Goal: Book appointment/travel/reservation

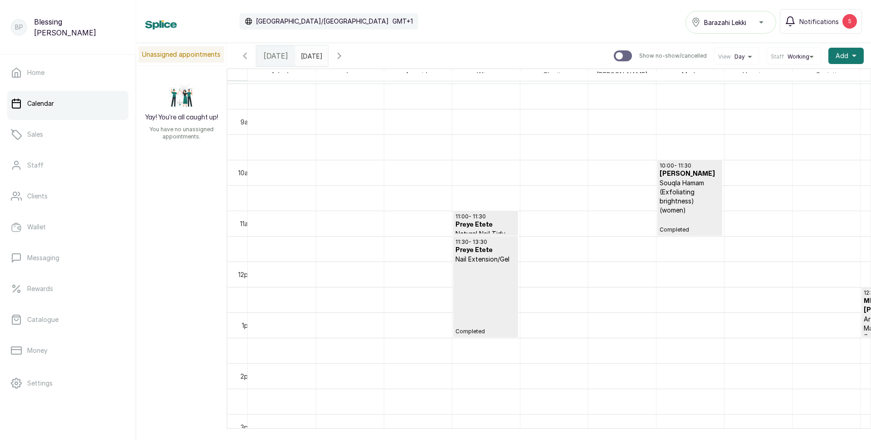
scroll to position [577, 0]
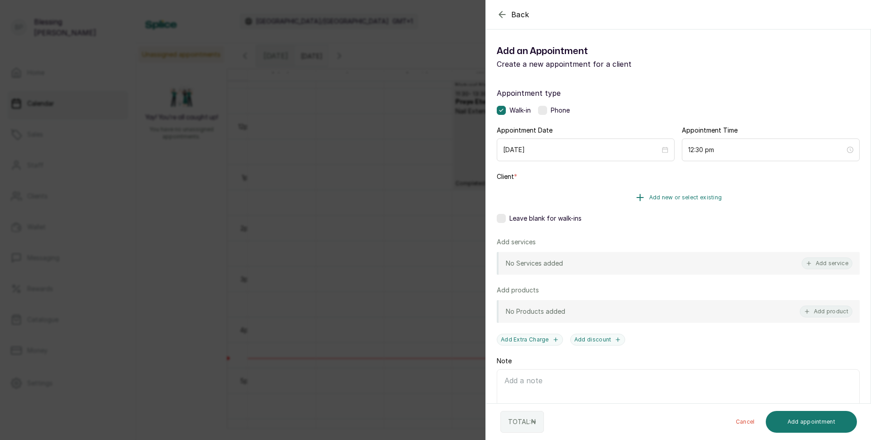
click at [684, 195] on span "Add new or select existing" at bounding box center [685, 197] width 73 height 7
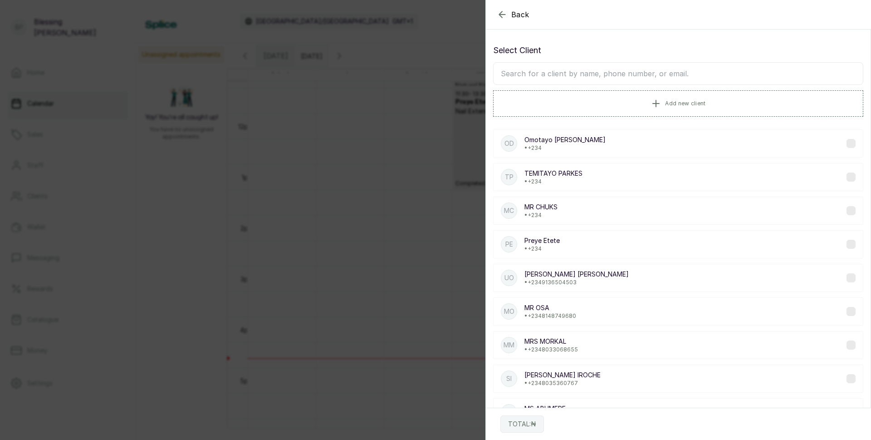
click at [572, 68] on input "text" at bounding box center [678, 73] width 370 height 23
type input "NIKE"
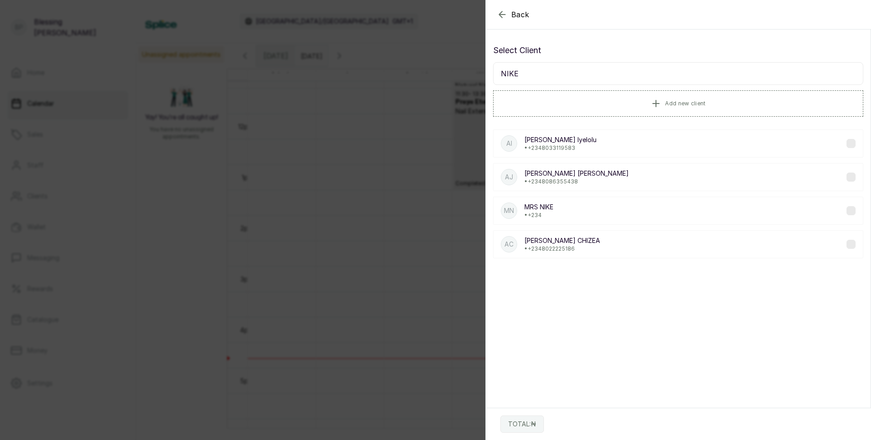
click at [574, 209] on div "MN MRS NIKE • +234" at bounding box center [678, 210] width 370 height 28
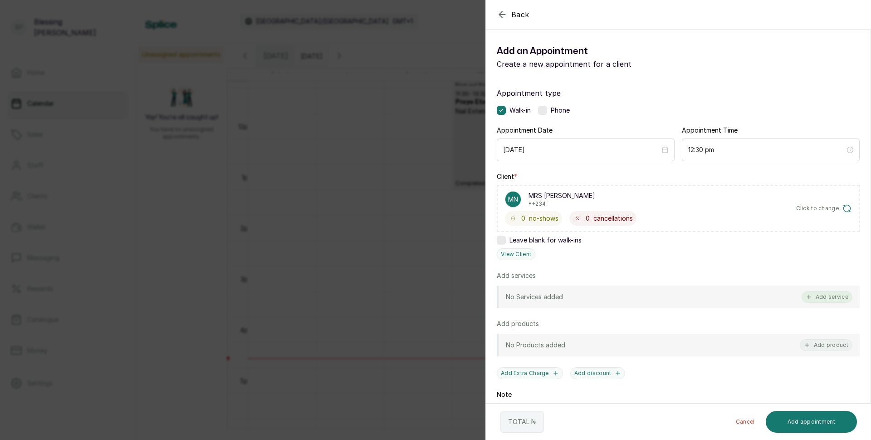
click at [816, 298] on button "Add service" at bounding box center [826, 297] width 51 height 12
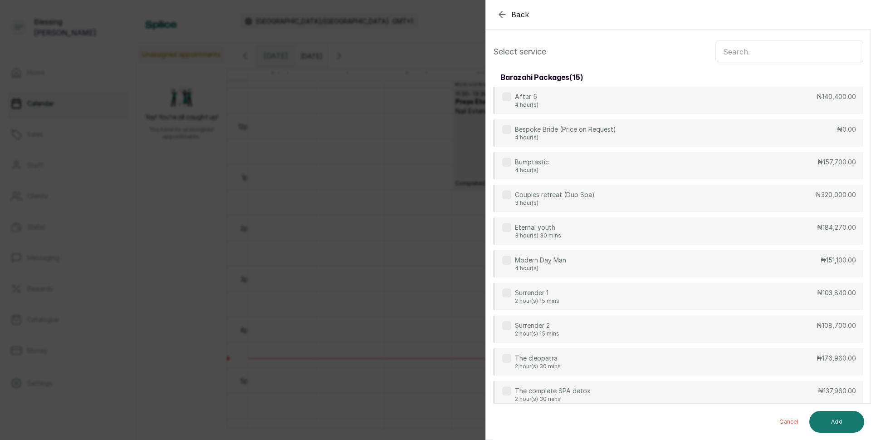
scroll to position [0, 0]
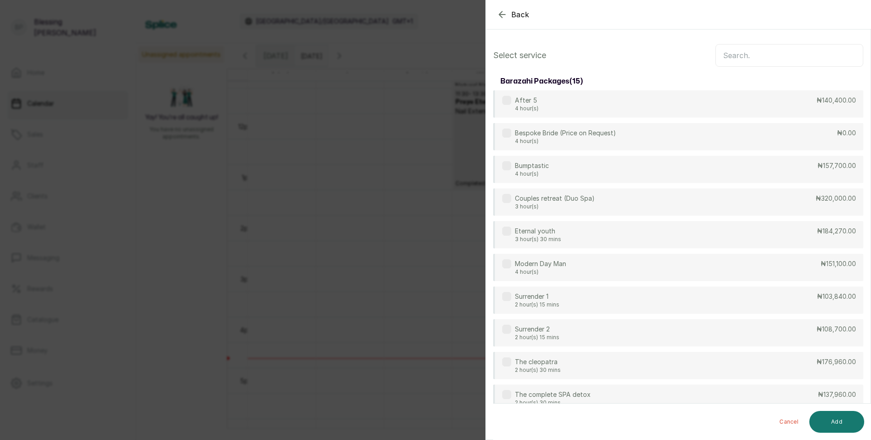
click at [741, 59] on input "text" at bounding box center [789, 55] width 148 height 23
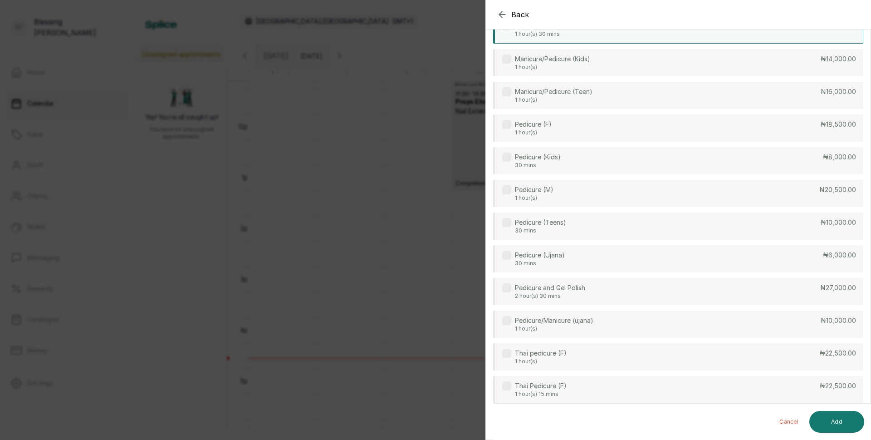
scroll to position [272, 0]
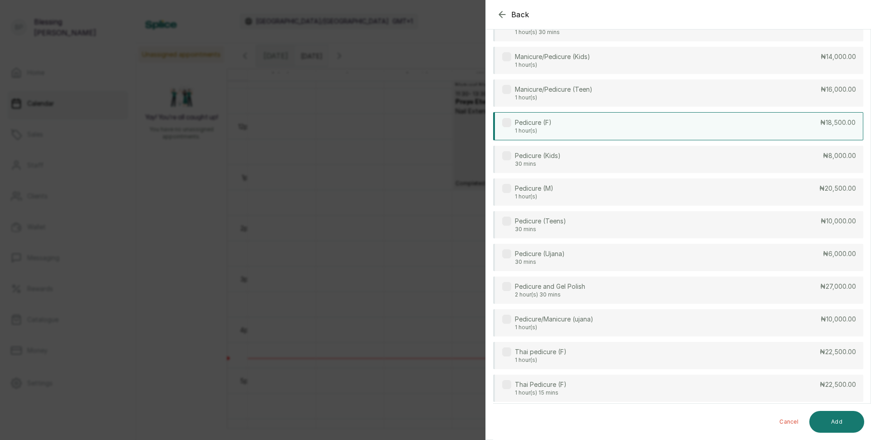
click at [611, 120] on div "Pedicure (F) 1 hour(s) ₦18,500.00" at bounding box center [678, 126] width 370 height 28
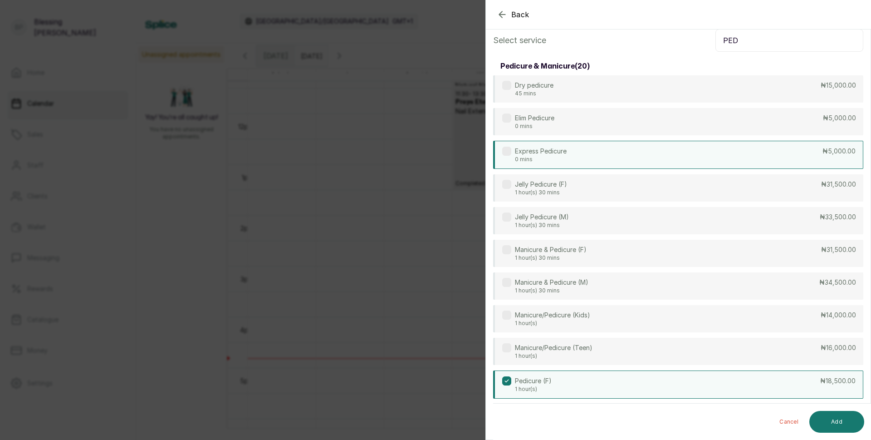
scroll to position [0, 0]
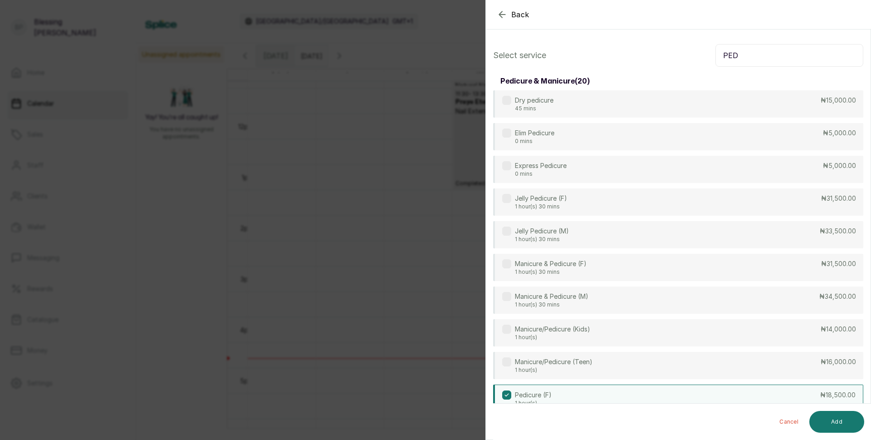
drag, startPoint x: 734, startPoint y: 57, endPoint x: 716, endPoint y: 57, distance: 18.1
click at [716, 57] on input "PED" at bounding box center [789, 55] width 148 height 23
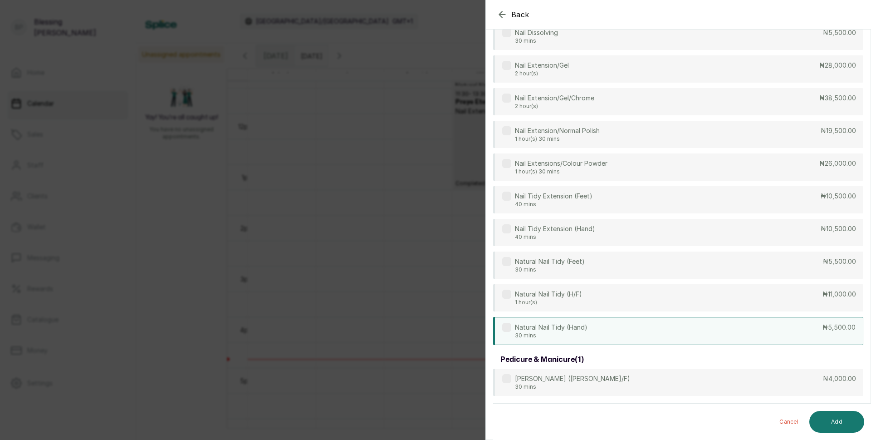
scroll to position [216, 0]
click at [728, 328] on div "Natural Nail Tidy (Hand) 30 mins ₦5,500.00" at bounding box center [678, 331] width 370 height 28
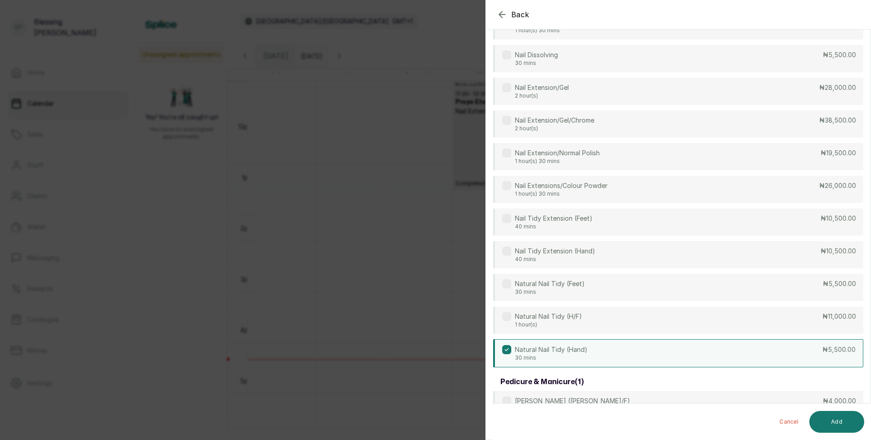
scroll to position [0, 0]
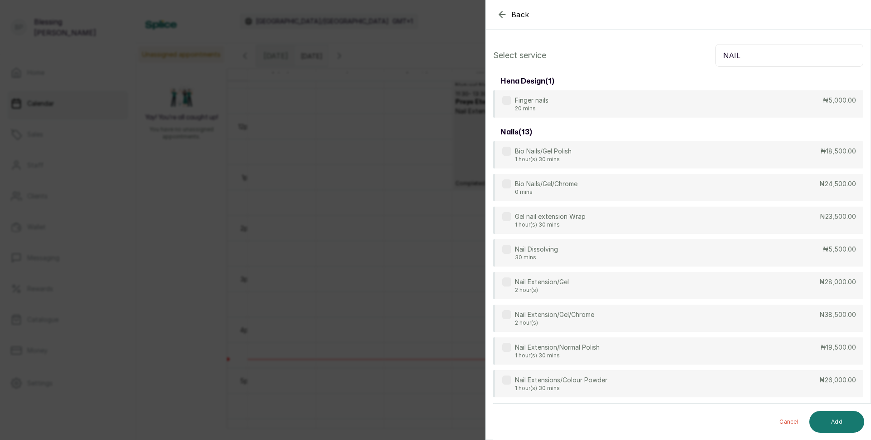
drag, startPoint x: 716, startPoint y: 57, endPoint x: 746, endPoint y: 52, distance: 30.3
click at [746, 52] on input "NAIL" at bounding box center [789, 55] width 148 height 23
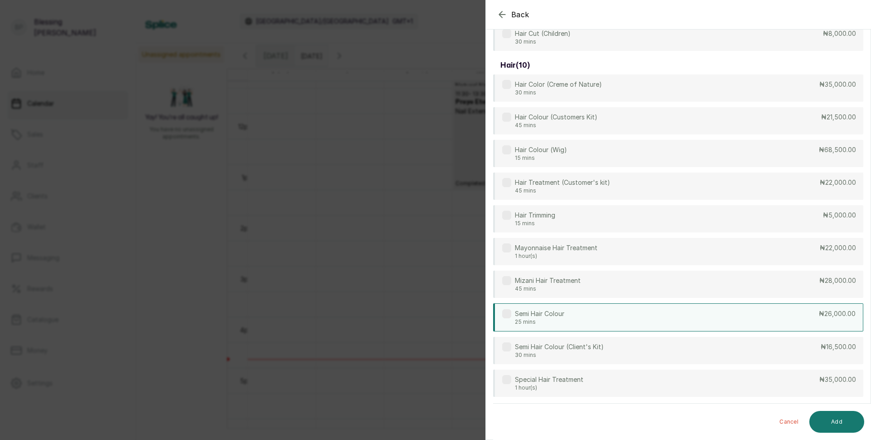
scroll to position [165, 0]
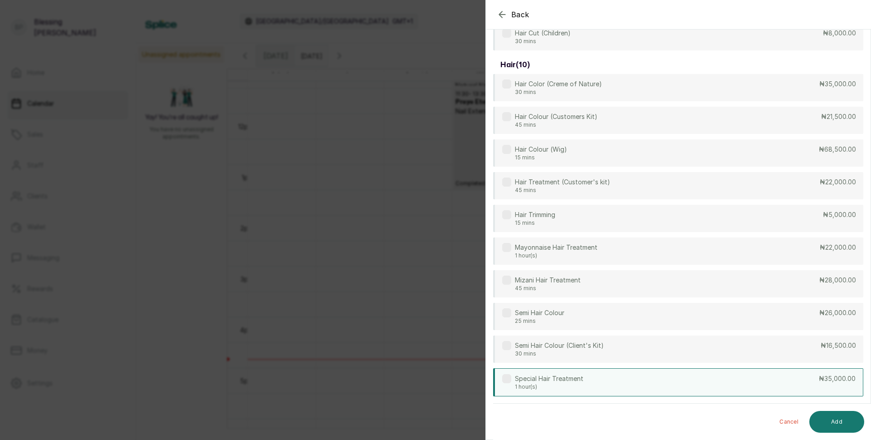
type input "HAIR"
click at [712, 385] on div "Special Hair Treatment 1 hour(s) ₦35,000.00" at bounding box center [678, 382] width 370 height 28
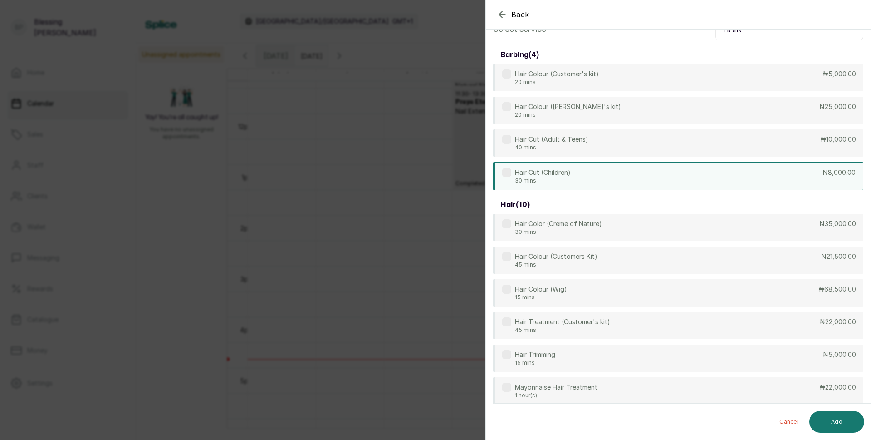
scroll to position [0, 0]
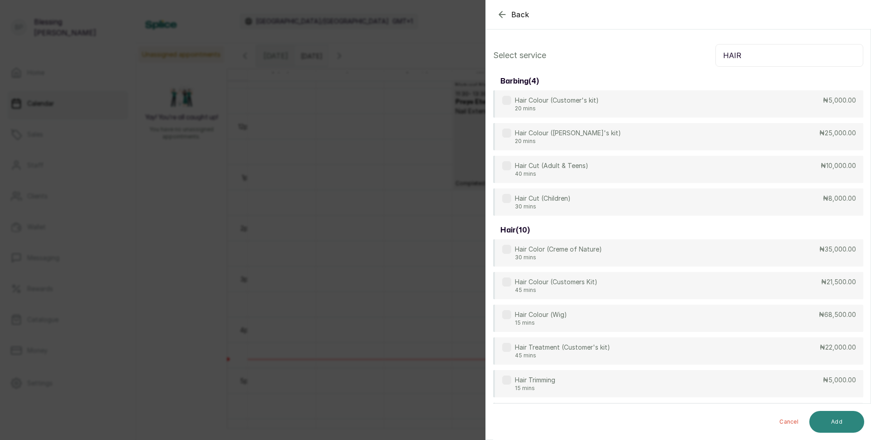
click at [833, 422] on button "Add" at bounding box center [836, 421] width 55 height 22
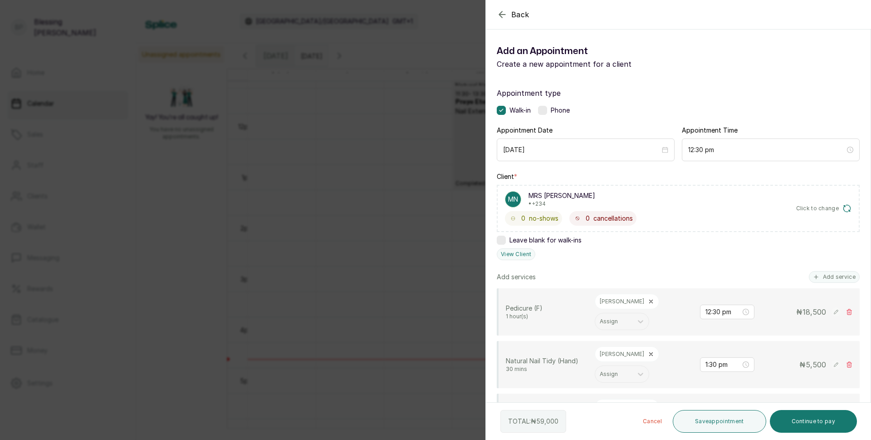
click at [622, 301] on div "[PERSON_NAME]" at bounding box center [627, 300] width 64 height 15
click at [648, 298] on icon at bounding box center [651, 301] width 6 height 6
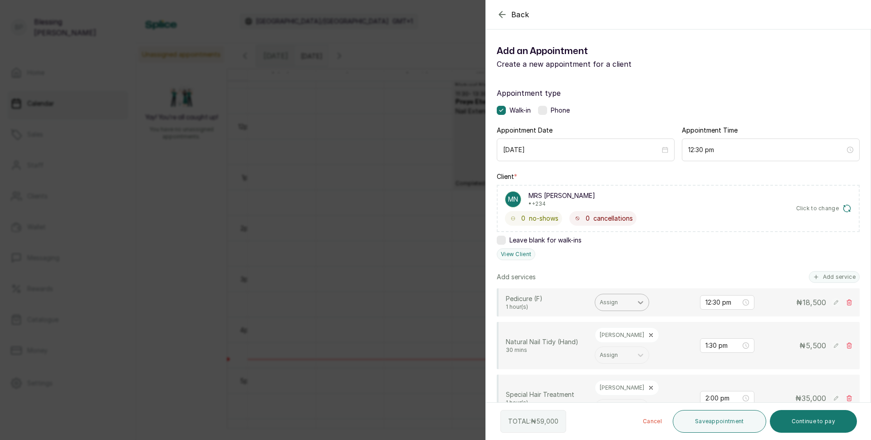
click at [641, 304] on icon at bounding box center [640, 302] width 9 height 9
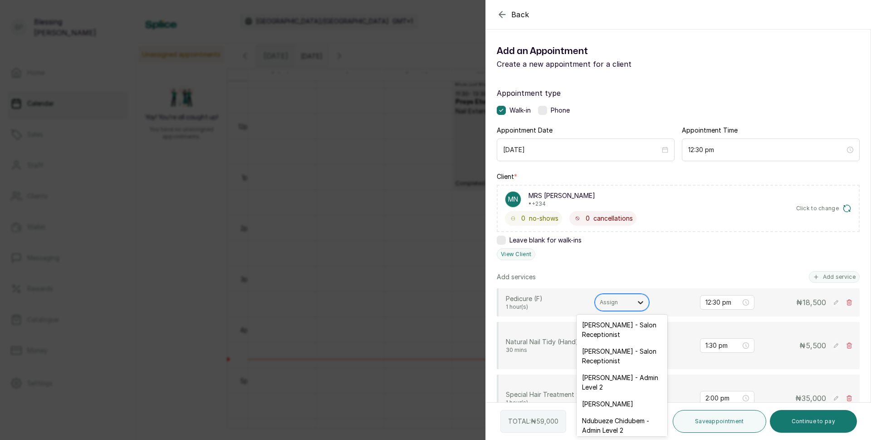
type input "K"
click at [638, 381] on div "[PERSON_NAME] - Nail Technician" at bounding box center [621, 382] width 91 height 26
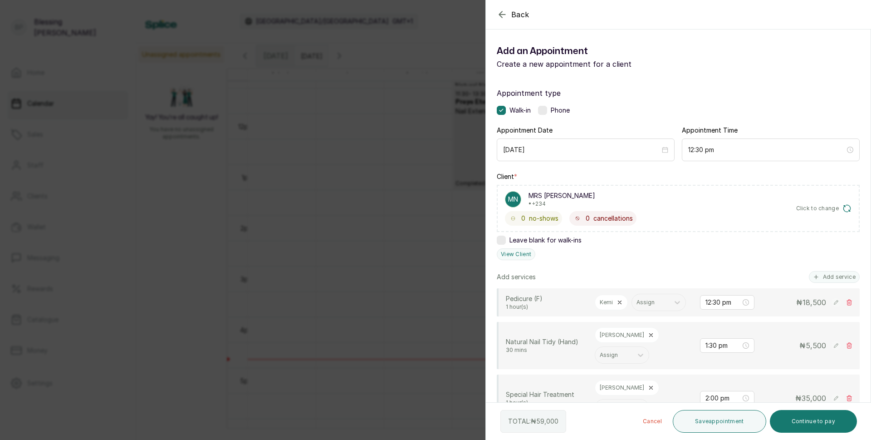
click at [648, 338] on icon at bounding box center [651, 335] width 6 height 6
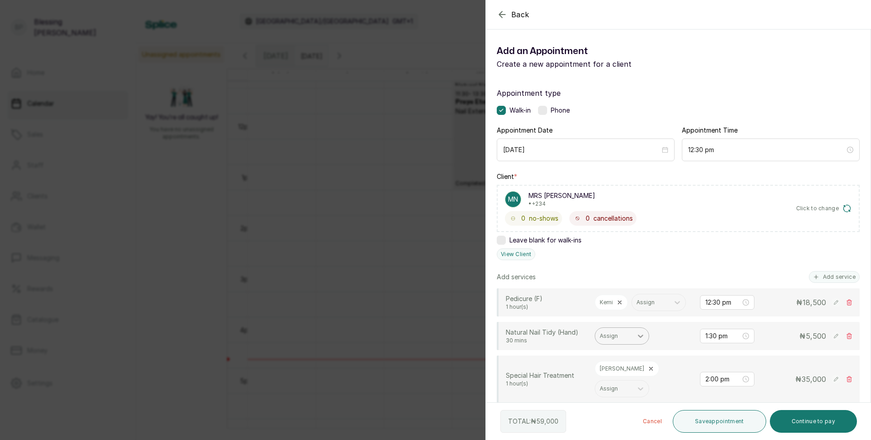
click at [640, 337] on icon at bounding box center [640, 335] width 5 height 3
type input "KEM"
click at [630, 376] on div "[PERSON_NAME] - Nail Technician" at bounding box center [621, 382] width 91 height 26
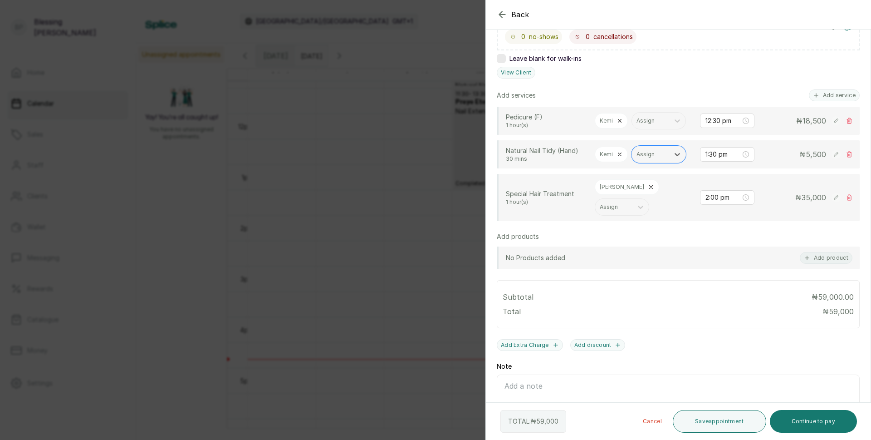
click at [648, 190] on icon at bounding box center [651, 187] width 6 height 6
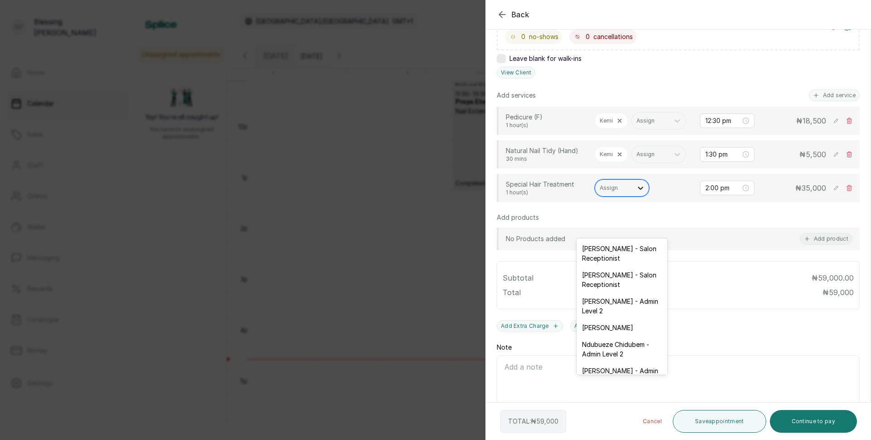
click at [638, 192] on icon at bounding box center [640, 187] width 9 height 9
type input "RO"
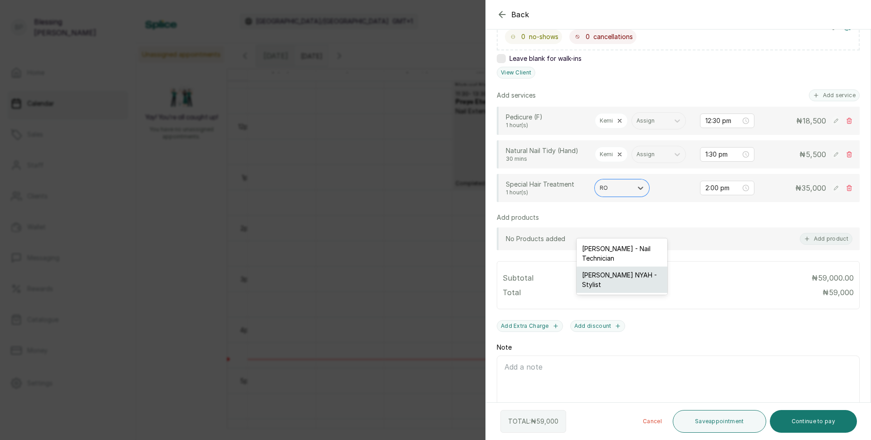
click at [626, 278] on div "[PERSON_NAME] NYAH - Stylist" at bounding box center [621, 279] width 91 height 26
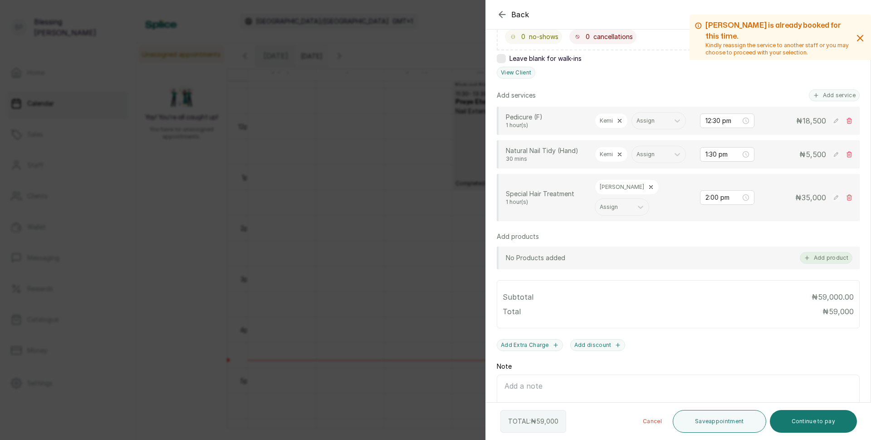
click at [819, 264] on button "Add product" at bounding box center [826, 258] width 53 height 12
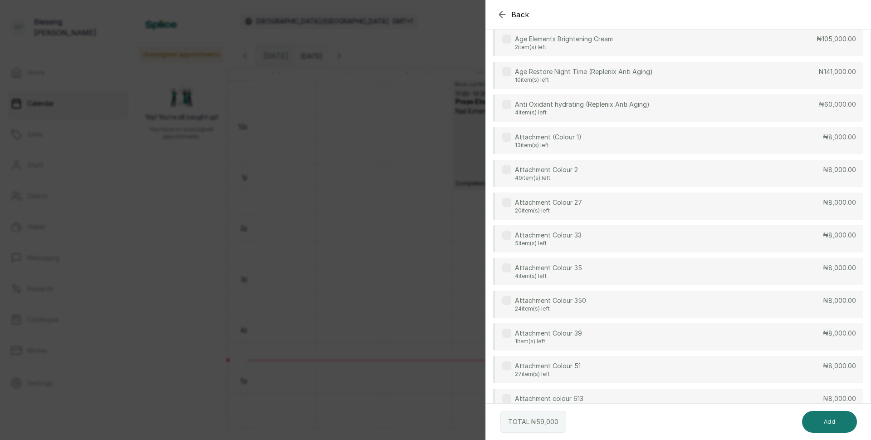
scroll to position [0, 0]
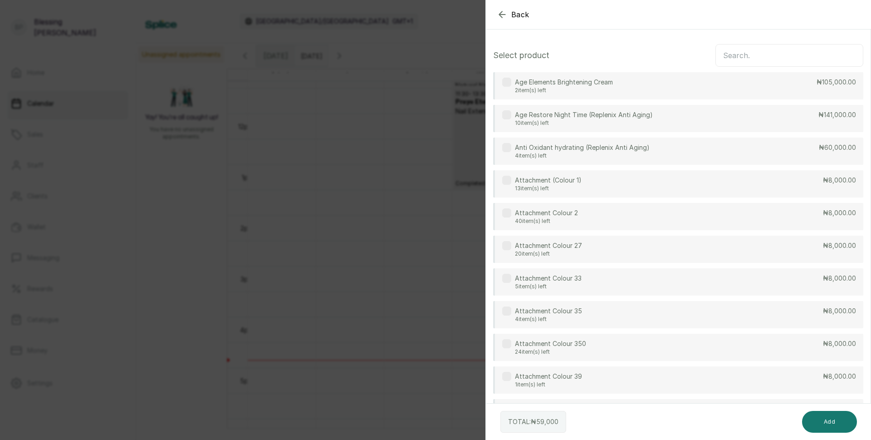
click at [769, 55] on input "text" at bounding box center [789, 55] width 148 height 23
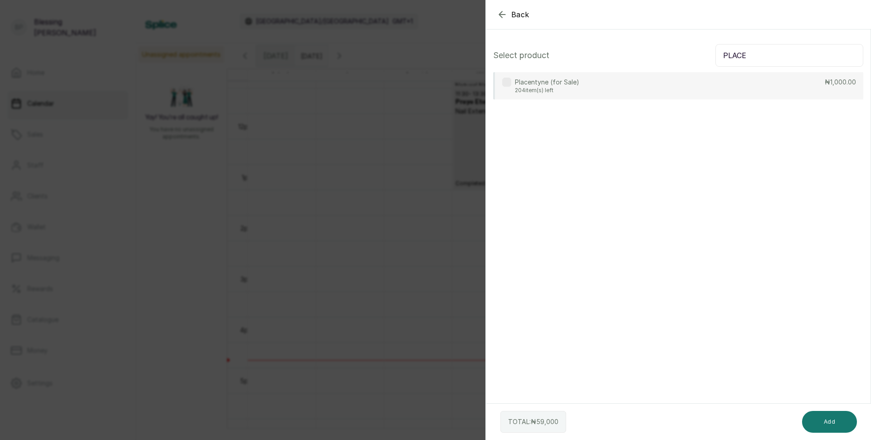
type input "PLACE"
click at [703, 88] on div "Placentyne (for Sale) 204 item(s) left ₦1,000.00" at bounding box center [678, 85] width 370 height 27
click at [835, 417] on button "Add" at bounding box center [829, 421] width 55 height 22
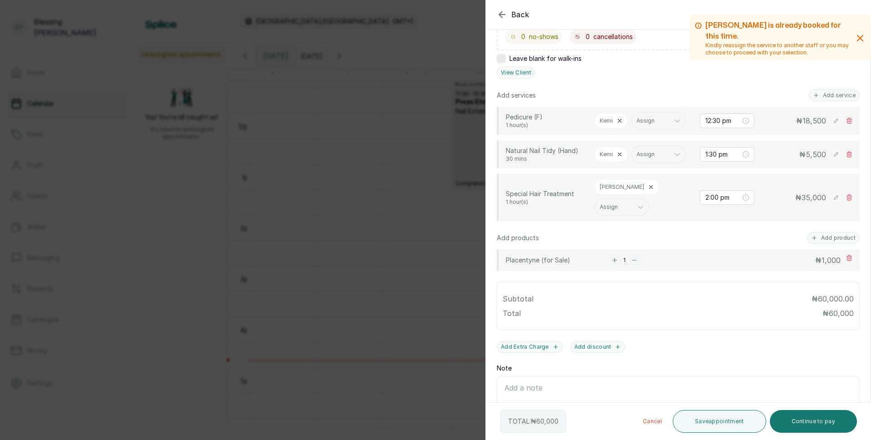
scroll to position [227, 0]
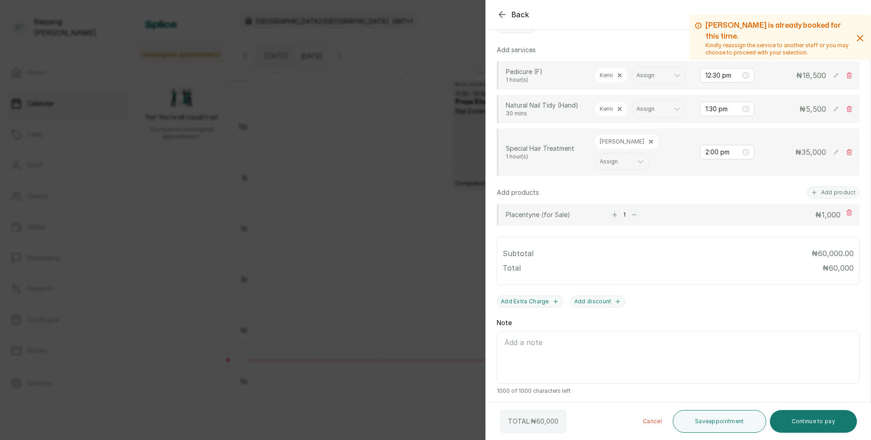
click at [613, 216] on icon "button" at bounding box center [615, 214] width 4 height 4
click at [812, 420] on button "Continue to pay" at bounding box center [814, 421] width 88 height 23
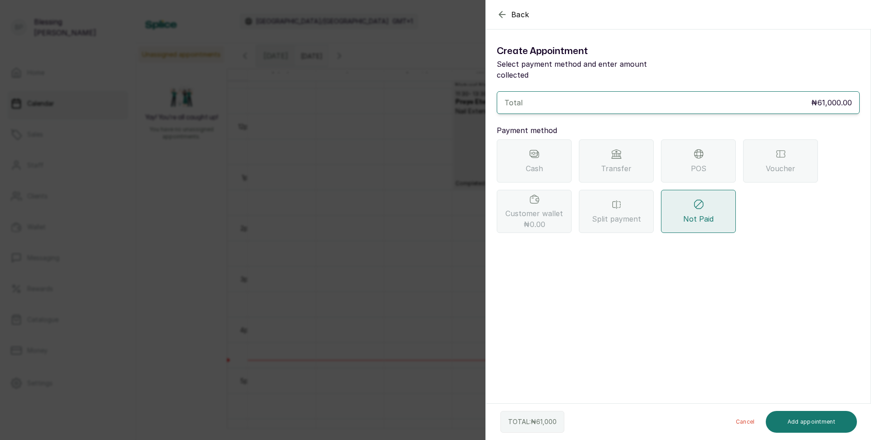
click at [631, 161] on div "Transfer" at bounding box center [616, 160] width 75 height 43
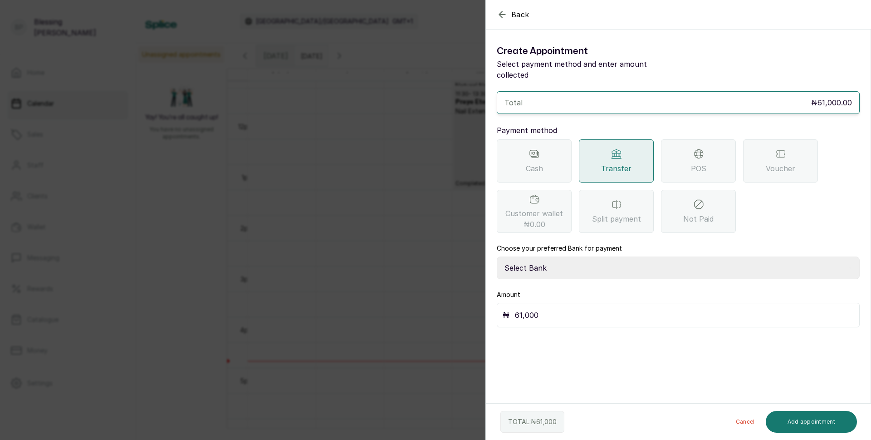
click at [641, 256] on select "Select Bank BARAZAHI LIMITED Access Bank TRACTION/TR BARAZAHI Paystack-Titan Ba…" at bounding box center [678, 267] width 363 height 23
select select "3da602f6-cb5f-407a-81f6-dc86d0307638"
click at [497, 256] on select "Select Bank BARAZAHI LIMITED Access Bank TRACTION/TR BARAZAHI Paystack-Titan Ba…" at bounding box center [678, 267] width 363 height 23
click at [820, 420] on button "Add appointment" at bounding box center [812, 421] width 92 height 22
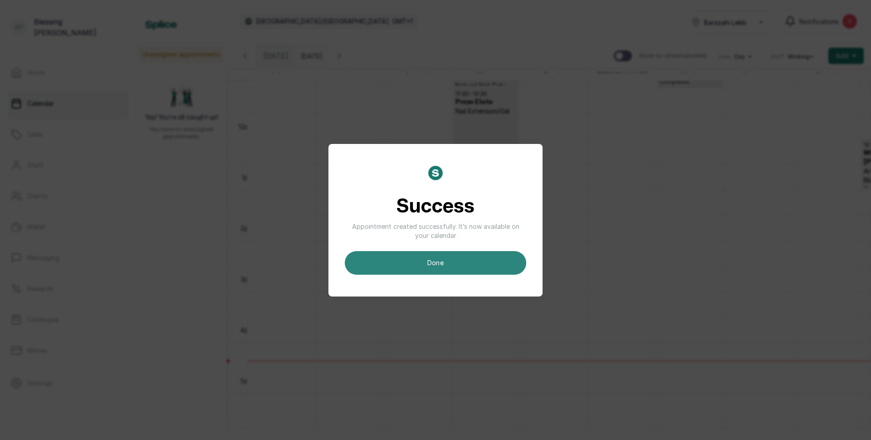
click at [430, 259] on button "done" at bounding box center [435, 263] width 181 height 24
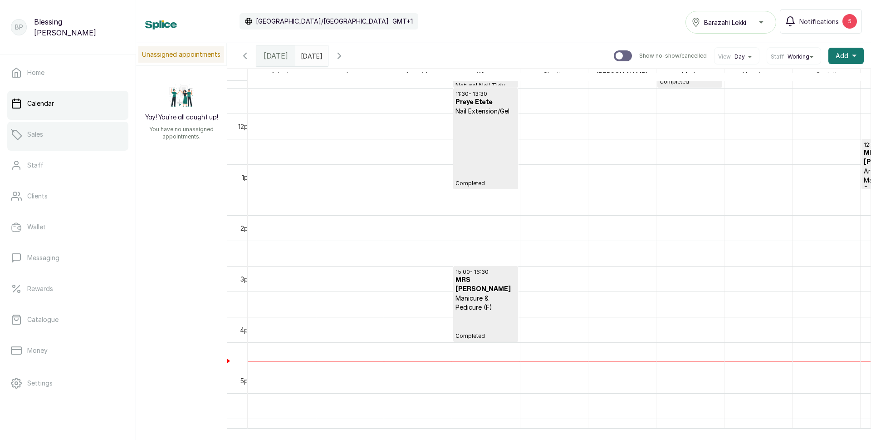
click at [71, 142] on link "Sales" at bounding box center [67, 134] width 121 height 25
